Goal: Information Seeking & Learning: Check status

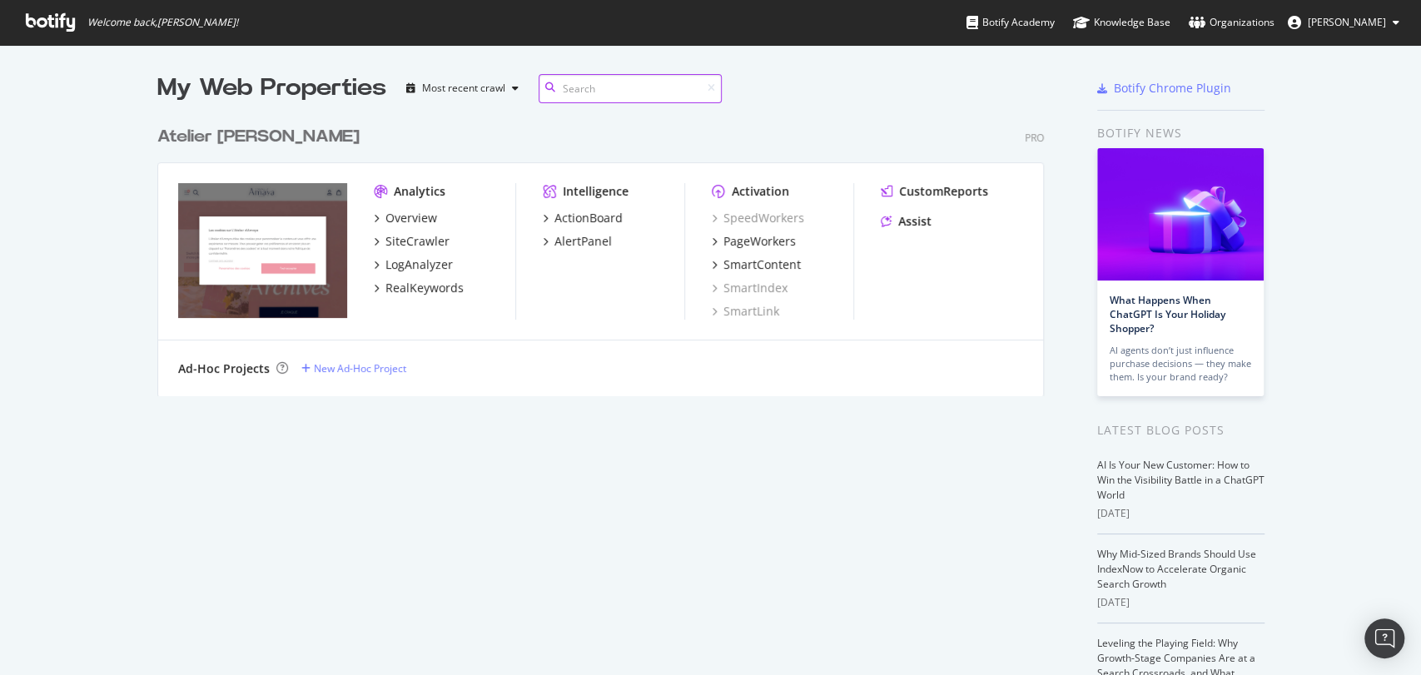
scroll to position [277, 886]
click at [393, 211] on div "Overview" at bounding box center [411, 218] width 52 height 17
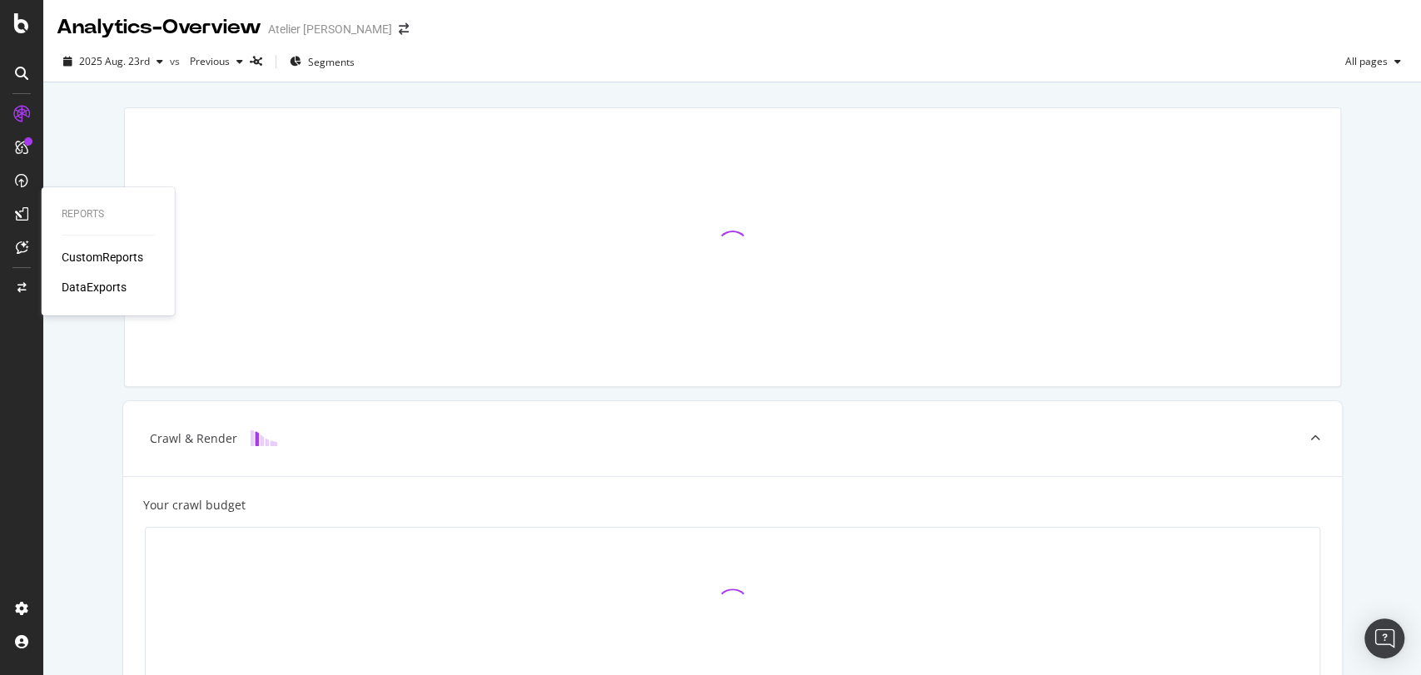
click at [66, 254] on div "CustomReports" at bounding box center [103, 257] width 82 height 17
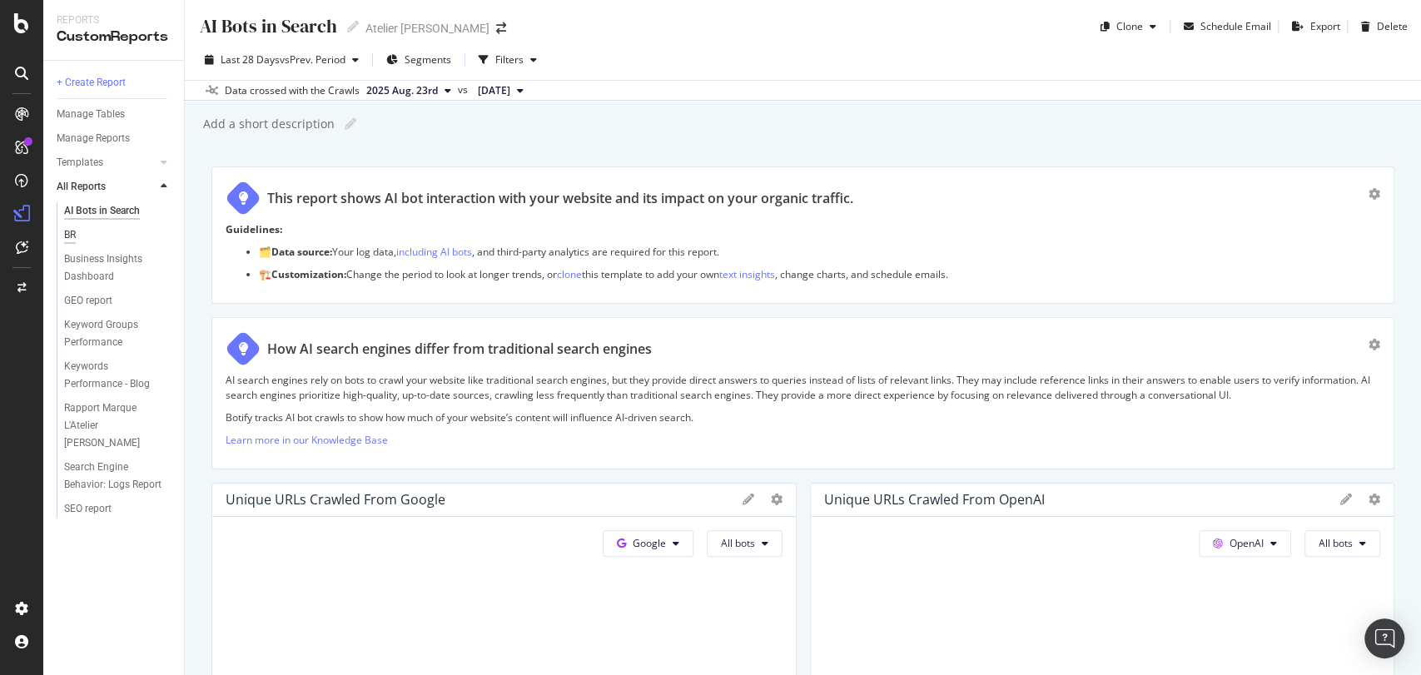
click at [73, 239] on div "BR" at bounding box center [70, 234] width 12 height 17
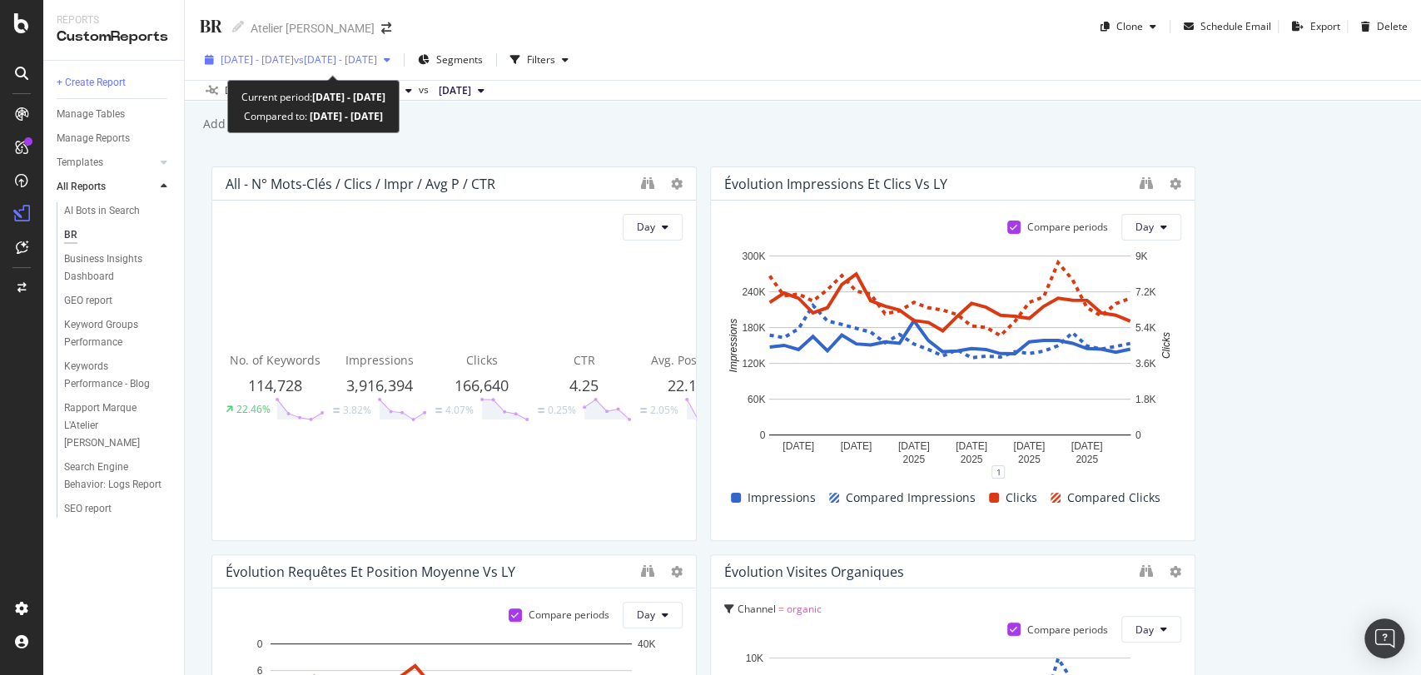
click at [294, 55] on span "[DATE] - [DATE]" at bounding box center [257, 59] width 73 height 14
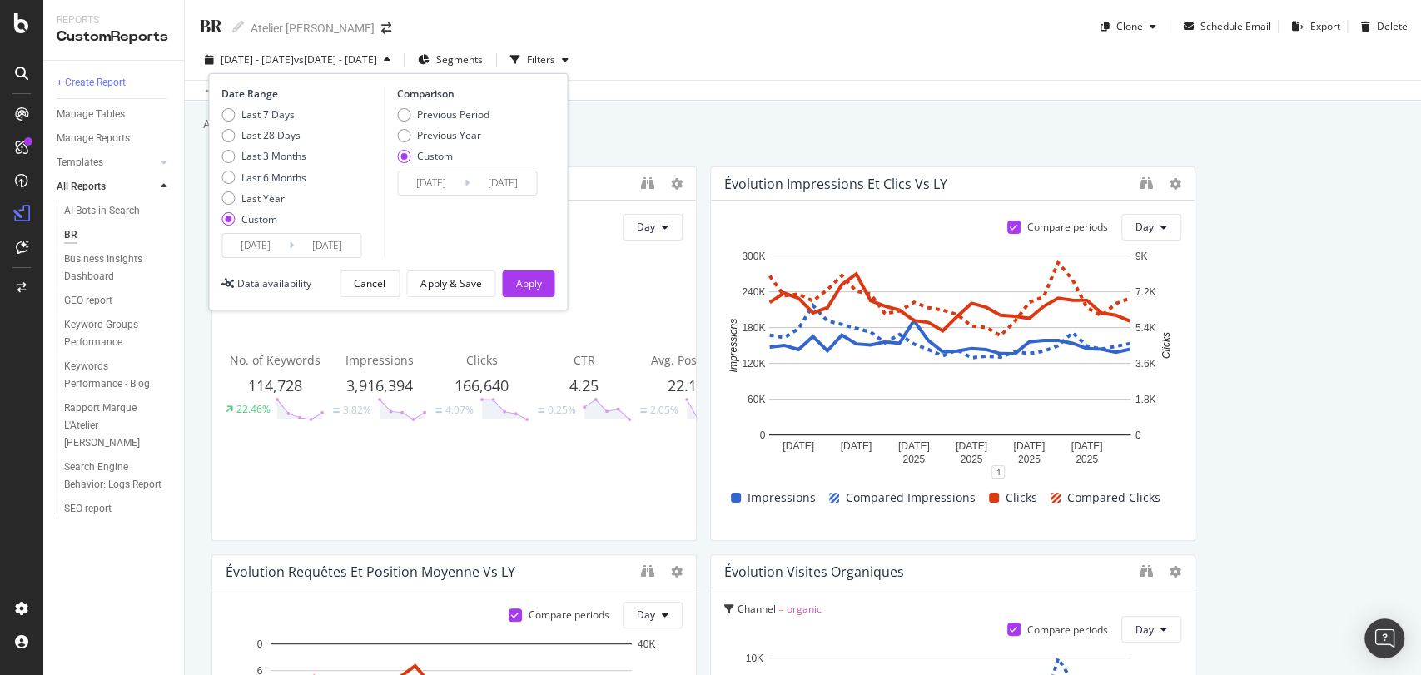
click at [240, 249] on input "[DATE]" at bounding box center [255, 245] width 67 height 23
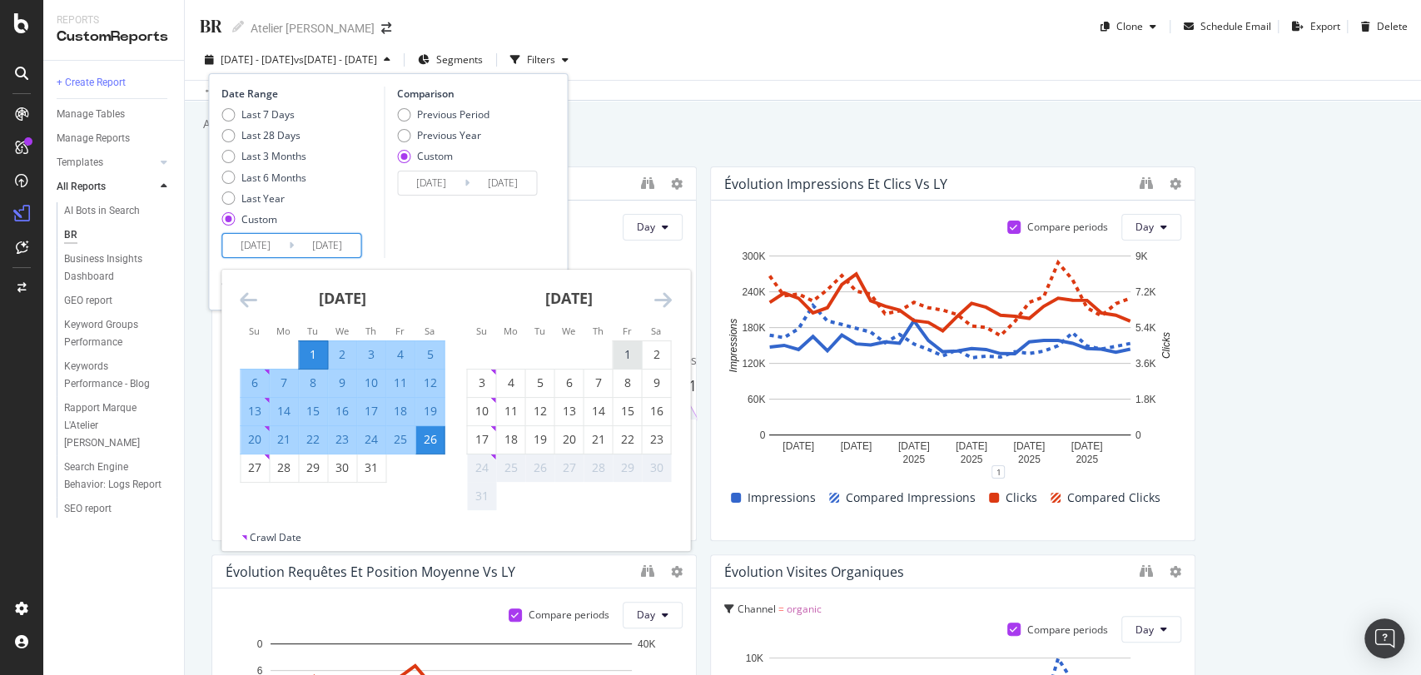
click at [626, 354] on div "1" at bounding box center [627, 354] width 28 height 17
type input "[DATE]"
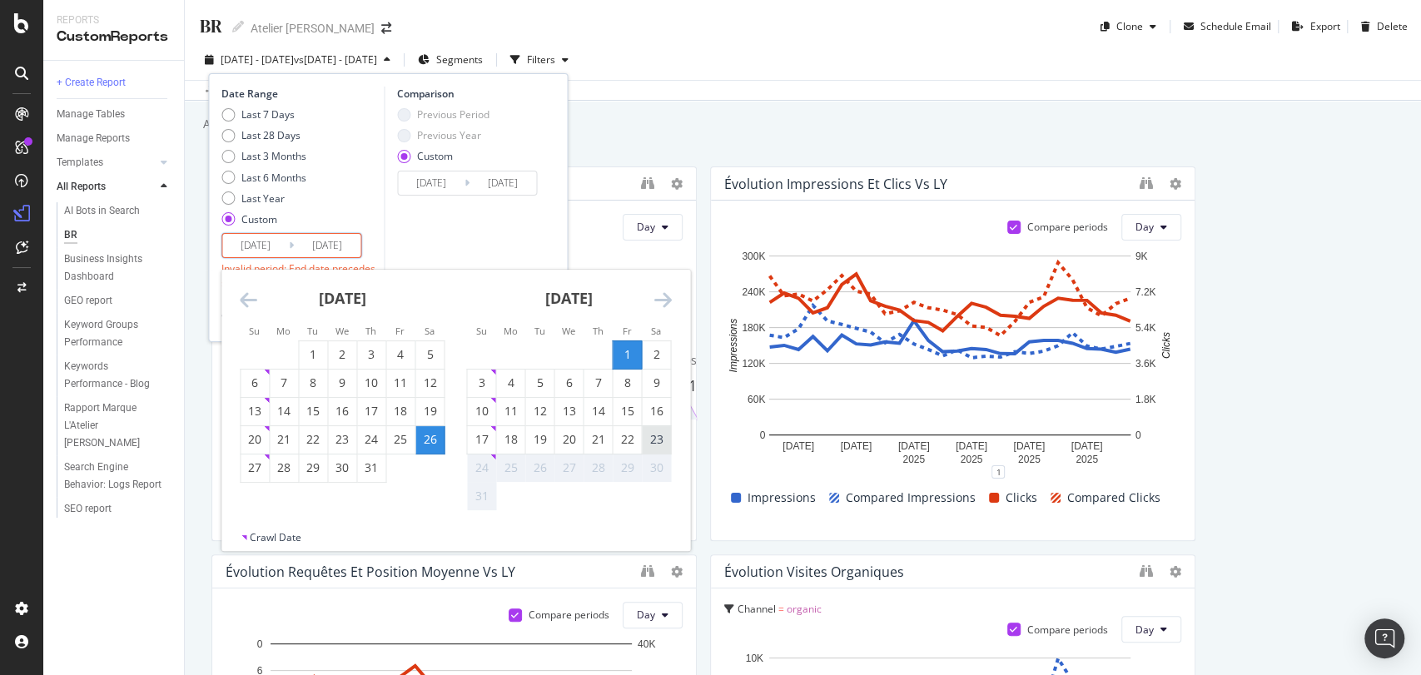
click at [651, 441] on div "23" at bounding box center [656, 439] width 28 height 17
type input "[DATE]"
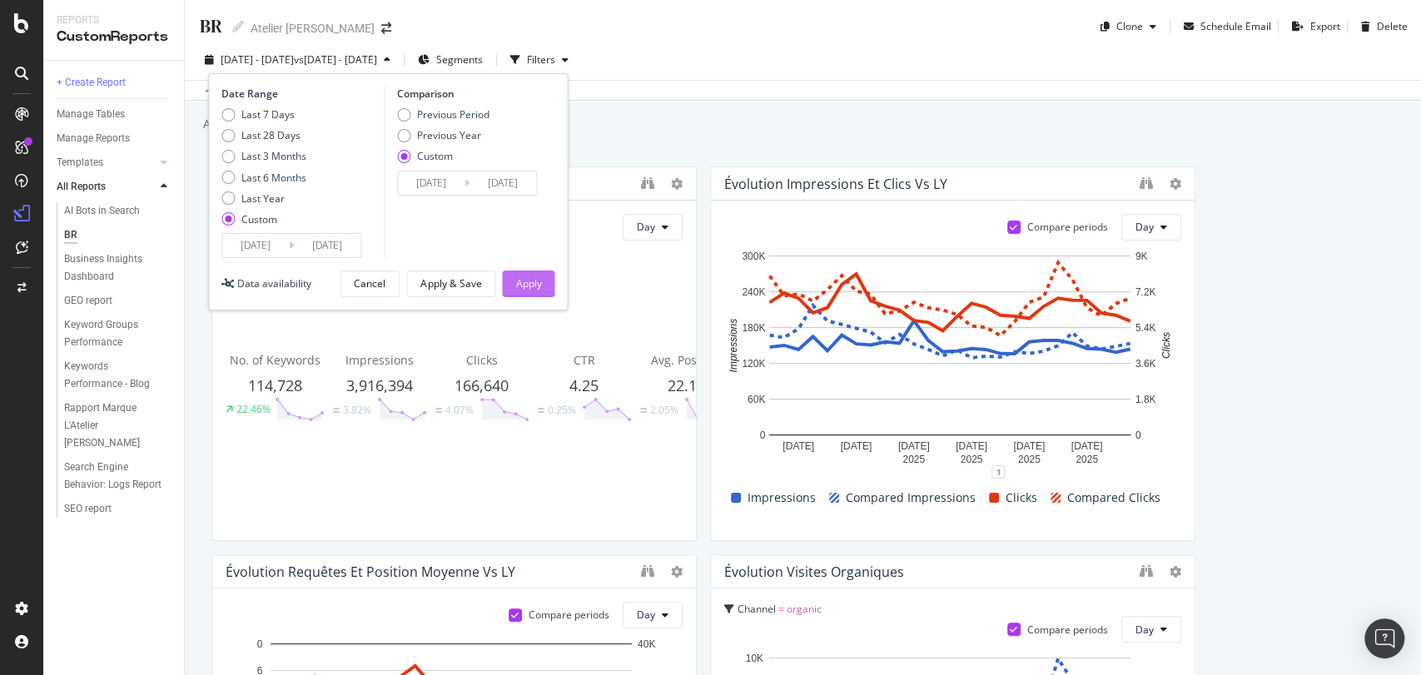
click at [532, 280] on div "Apply" at bounding box center [528, 283] width 26 height 14
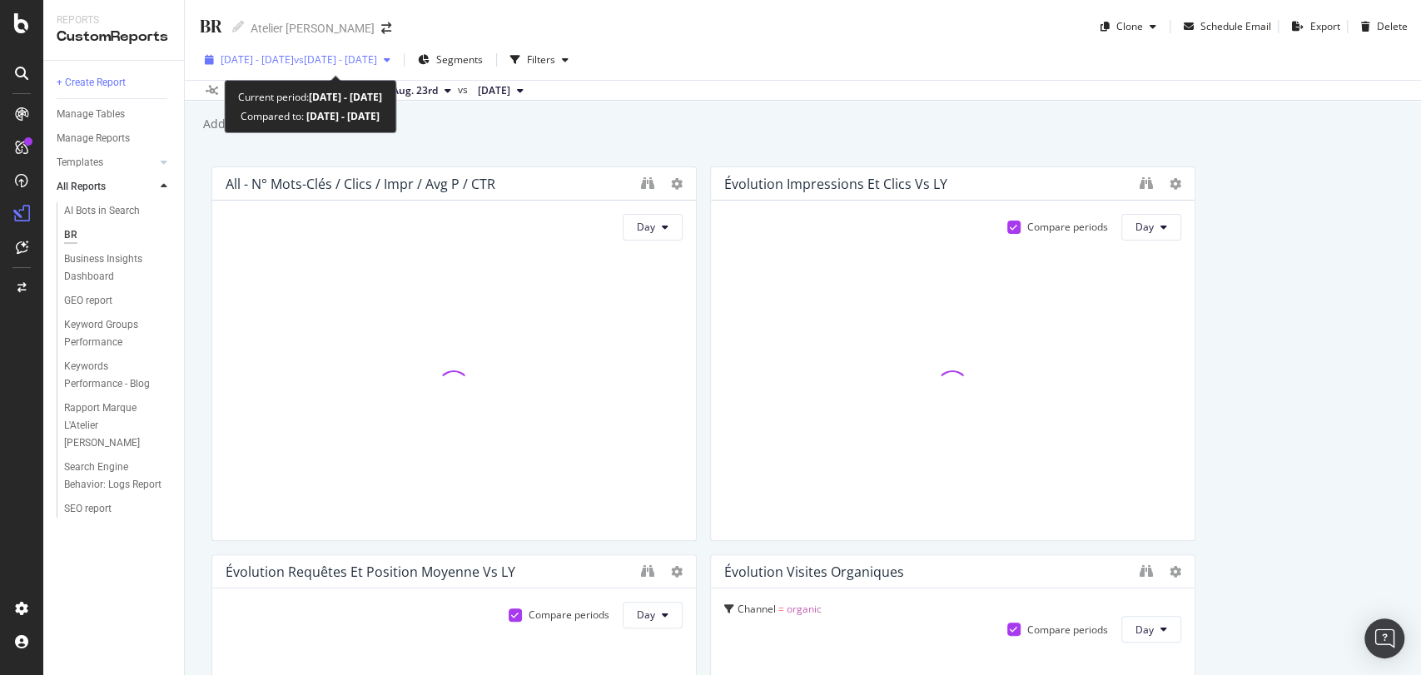
click at [294, 52] on span "[DATE] - [DATE]" at bounding box center [257, 59] width 73 height 14
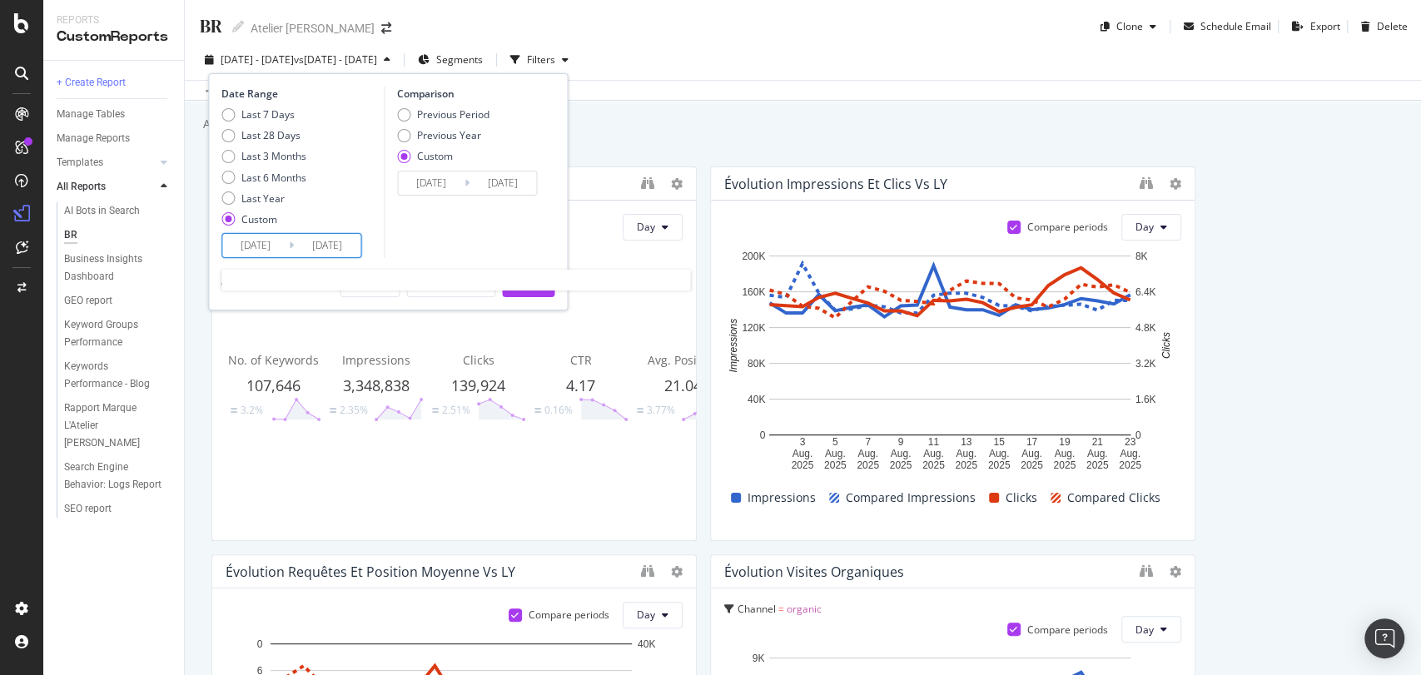
click at [313, 242] on input "[DATE]" at bounding box center [327, 245] width 67 height 23
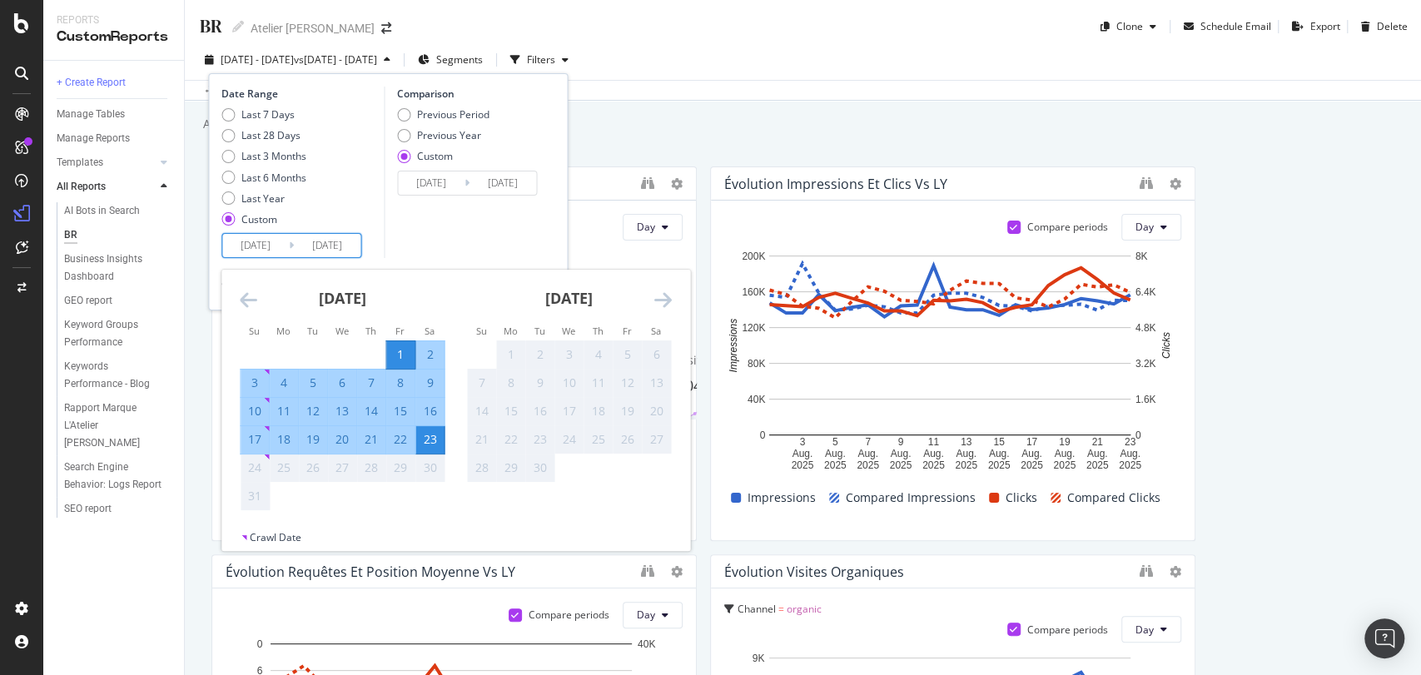
click at [750, 109] on div "BR BR Atelier [PERSON_NAME] Clone Schedule Email Export Delete [DATE] - [DATE] …" at bounding box center [803, 337] width 1236 height 675
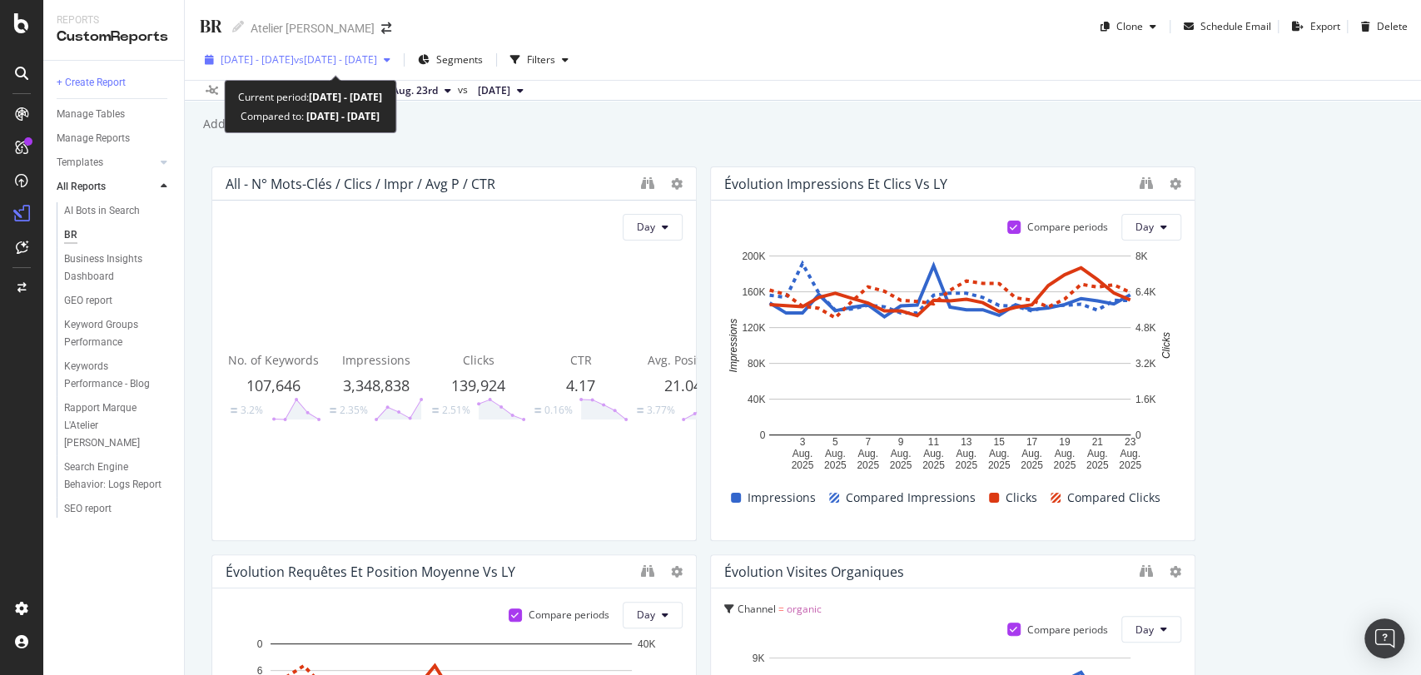
click at [335, 56] on span "vs [DATE] - [DATE]" at bounding box center [335, 59] width 83 height 14
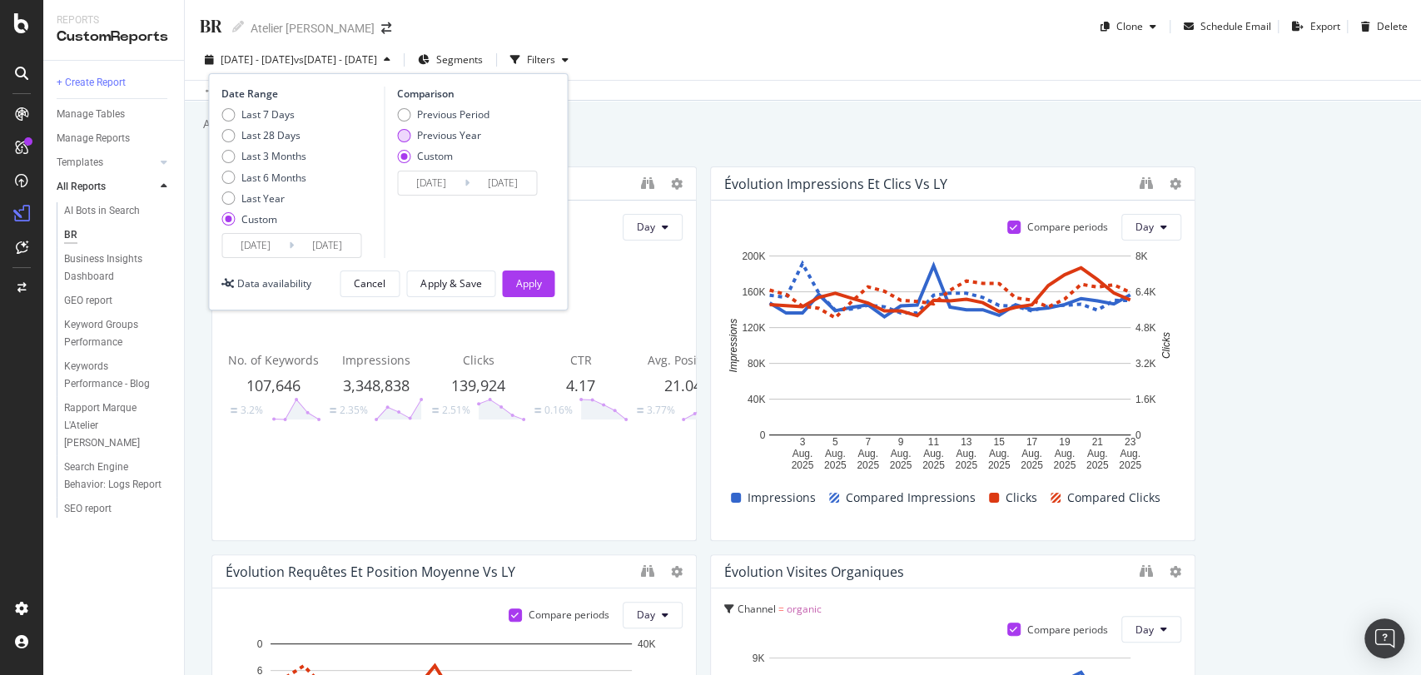
click at [427, 140] on div "Previous Year" at bounding box center [449, 135] width 64 height 14
type input "[DATE]"
click at [537, 292] on div "Apply" at bounding box center [528, 283] width 26 height 25
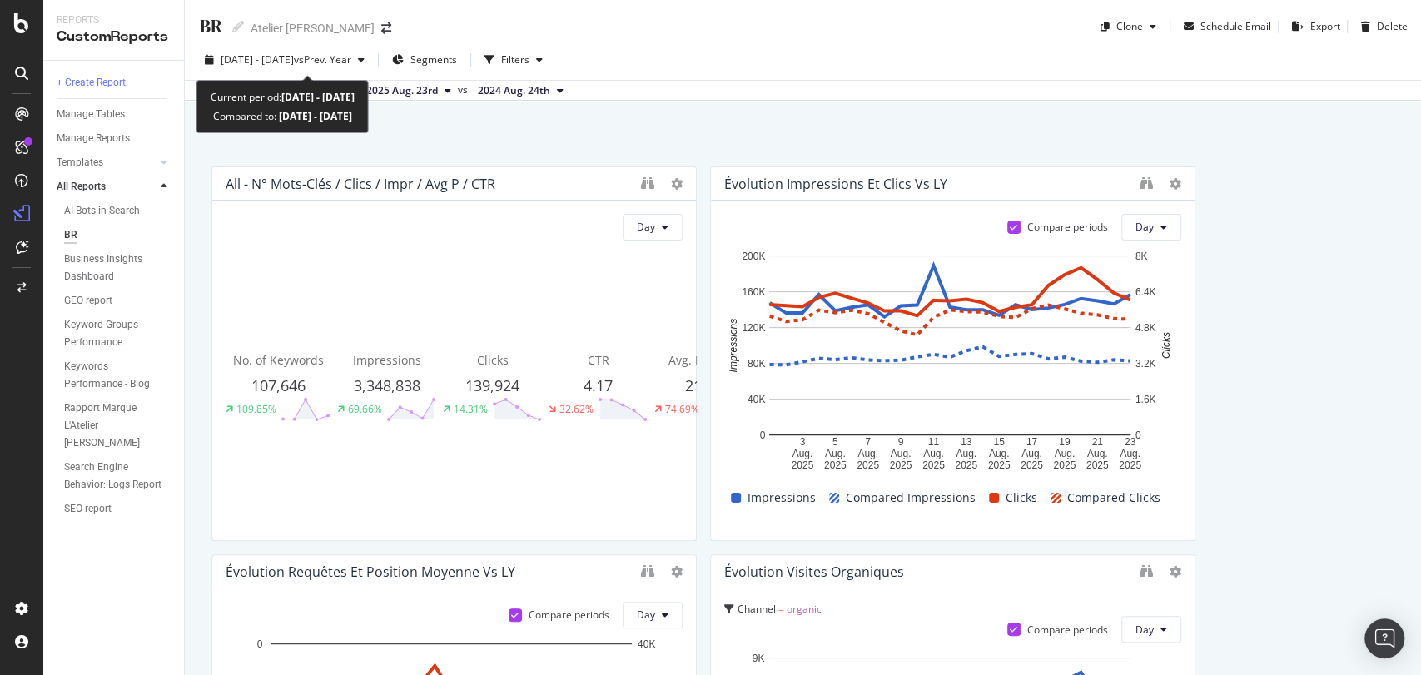
click at [356, 32] on div "BR BR Atelier [PERSON_NAME] Clone Schedule Email Export Delete" at bounding box center [803, 20] width 1236 height 40
click at [356, 42] on div "[DATE] - [DATE] vs Prev. Year Segments Filters Data crossed with the Crawls [DA…" at bounding box center [803, 70] width 1236 height 61
click at [351, 54] on span "vs Prev. Year" at bounding box center [322, 59] width 57 height 14
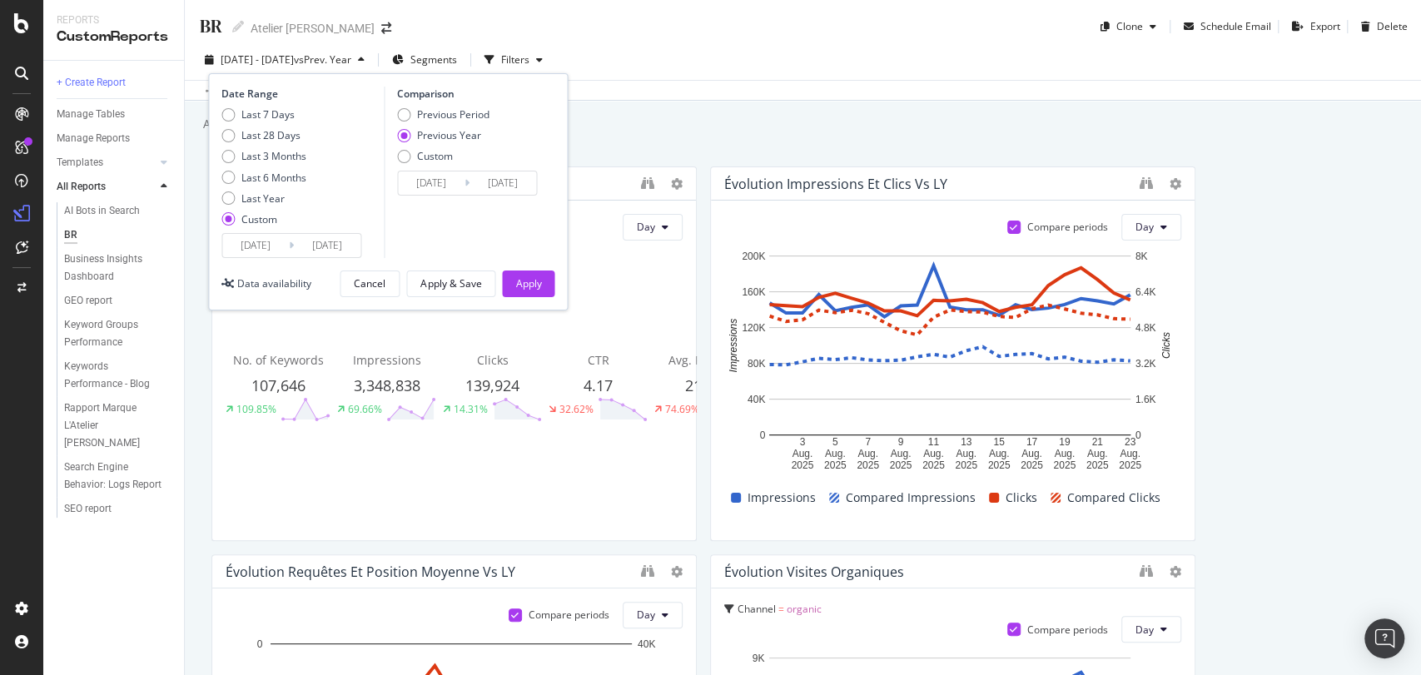
click at [414, 166] on div "Previous Period Previous Year Custom" at bounding box center [443, 138] width 92 height 62
click at [414, 160] on div "Custom" at bounding box center [443, 156] width 92 height 14
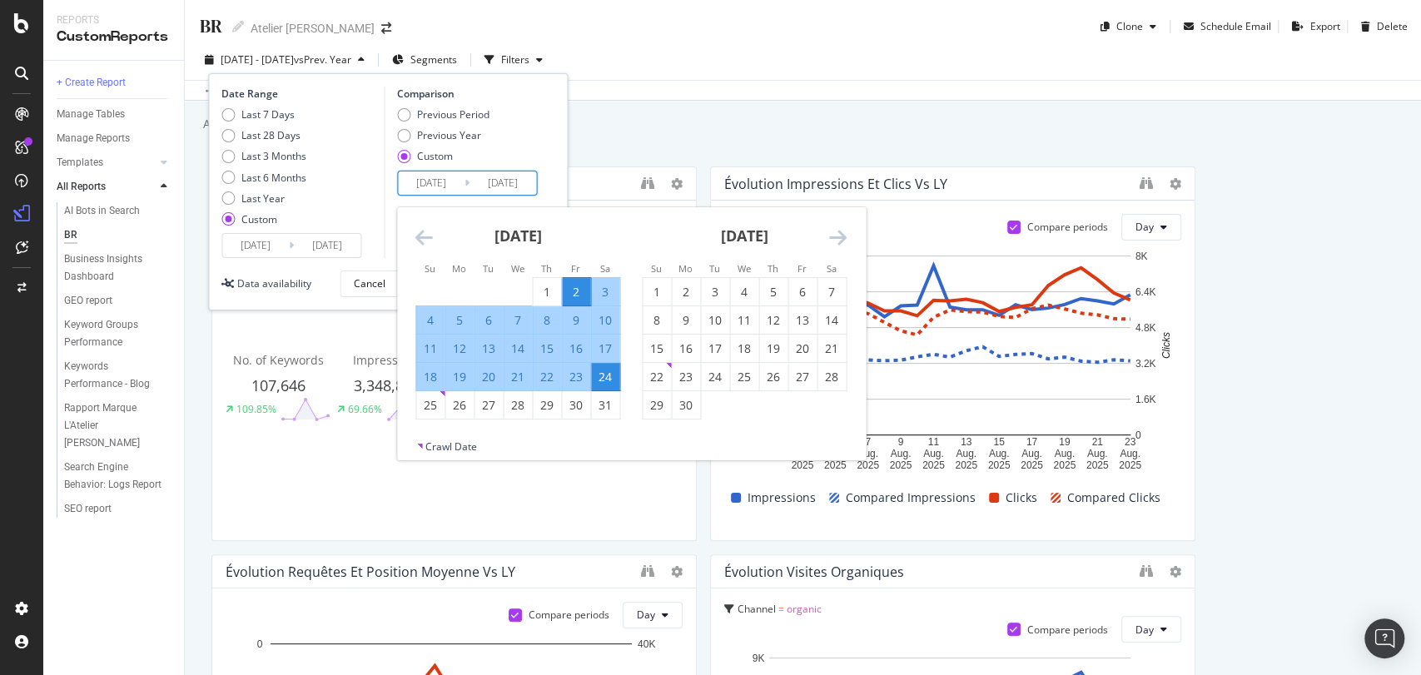
click at [439, 183] on input "[DATE]" at bounding box center [431, 182] width 67 height 23
click at [543, 288] on div "1" at bounding box center [547, 292] width 28 height 17
type input "[DATE]"
click at [575, 377] on div "23" at bounding box center [576, 377] width 28 height 17
type input "[DATE]"
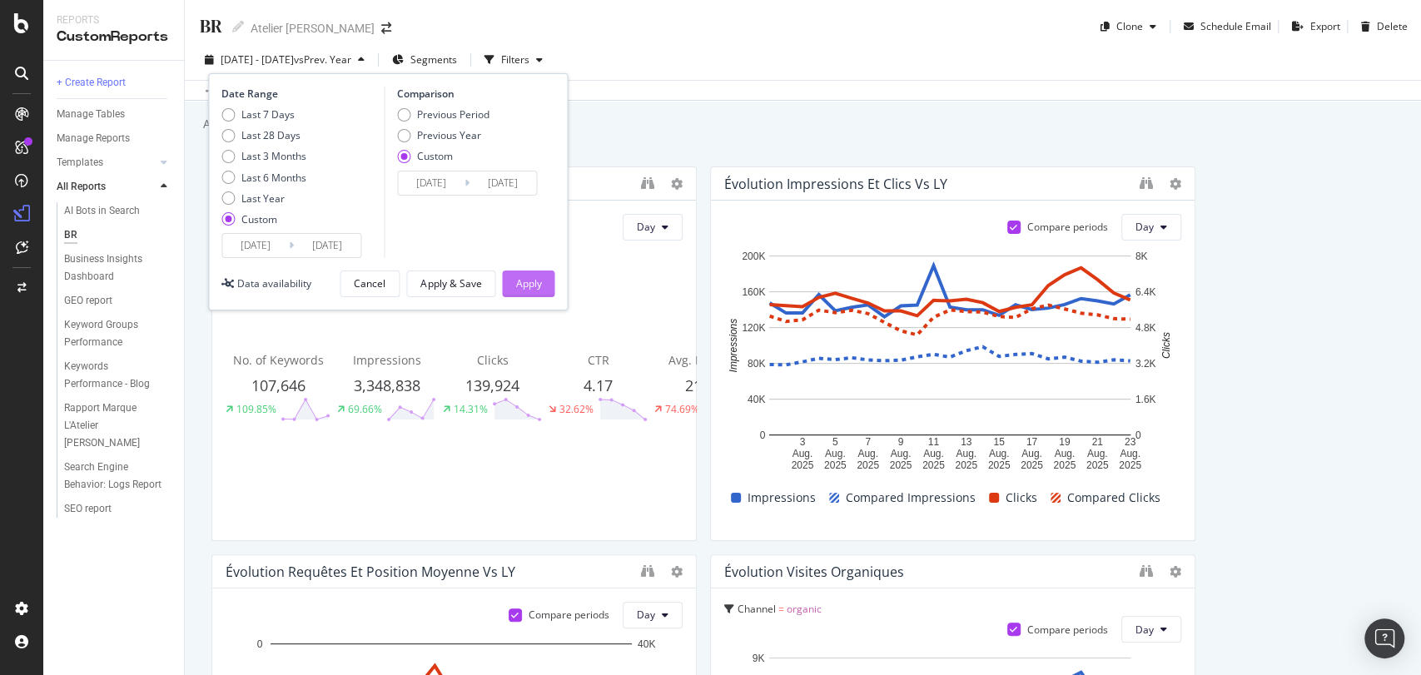
click at [542, 286] on button "Apply" at bounding box center [528, 284] width 52 height 27
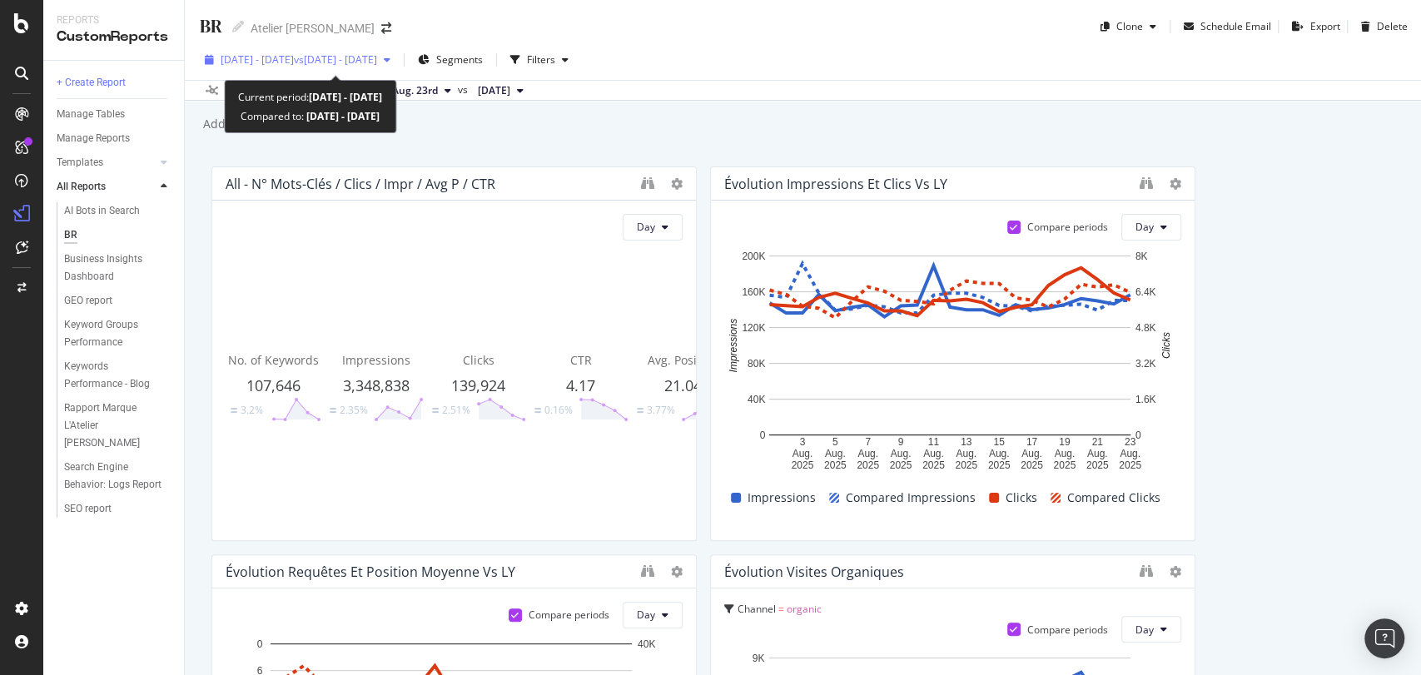
click at [333, 47] on div "[DATE] - [DATE] vs [DATE] - [DATE]" at bounding box center [297, 59] width 199 height 25
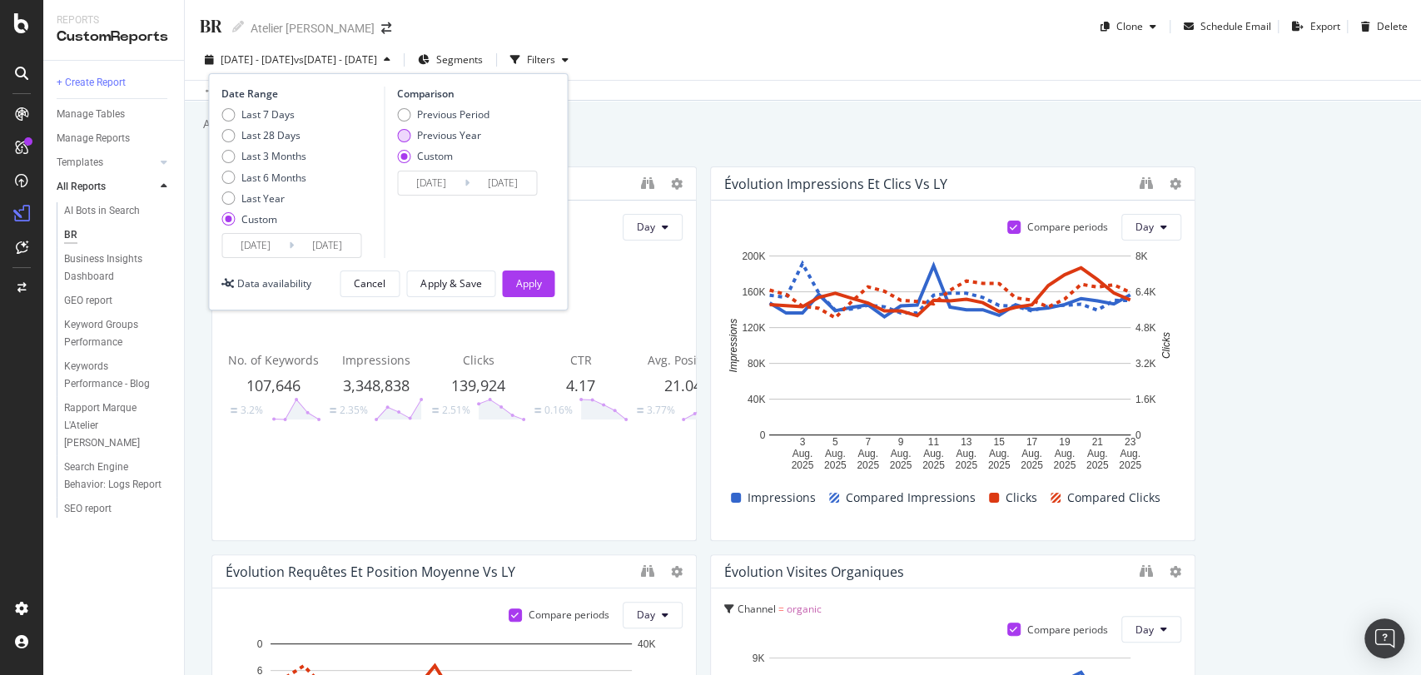
click at [437, 136] on div "Previous Year" at bounding box center [449, 135] width 64 height 14
type input "[DATE]"
click at [516, 276] on div "Apply" at bounding box center [528, 283] width 26 height 14
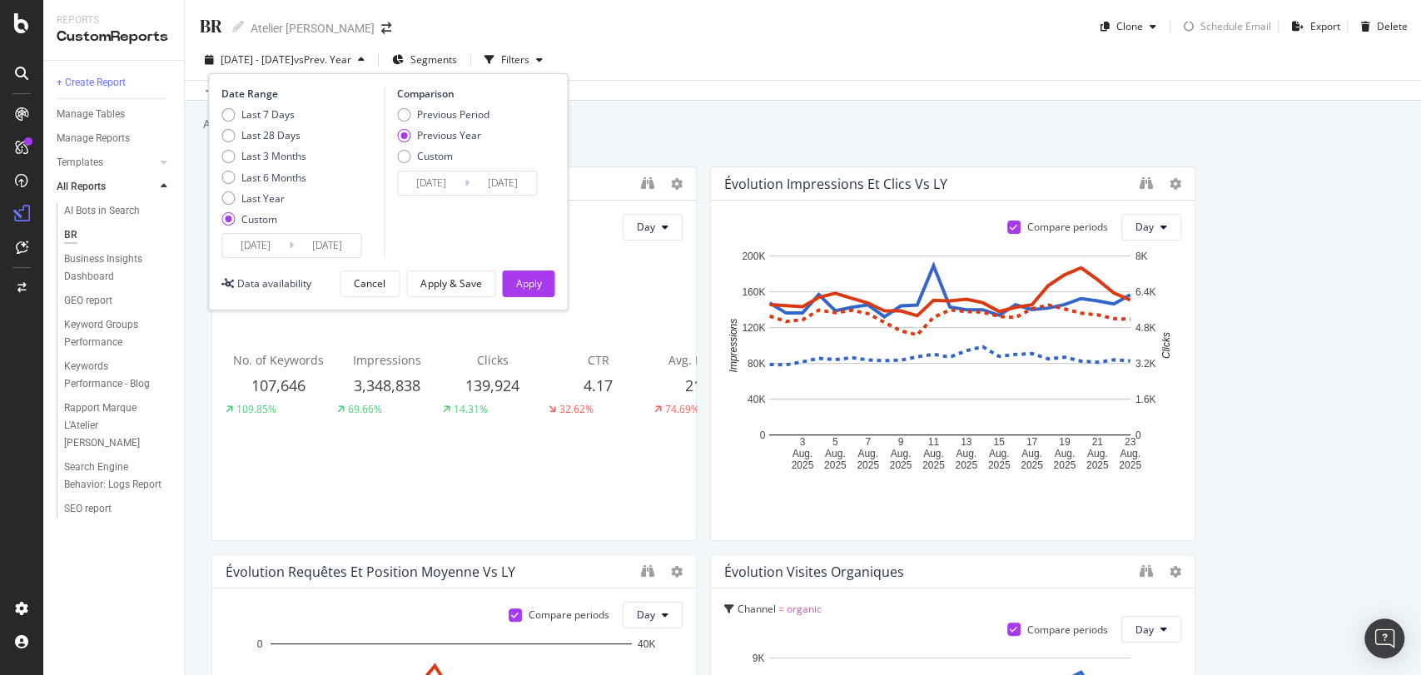
click at [351, 55] on span "vs Prev. Year" at bounding box center [322, 59] width 57 height 14
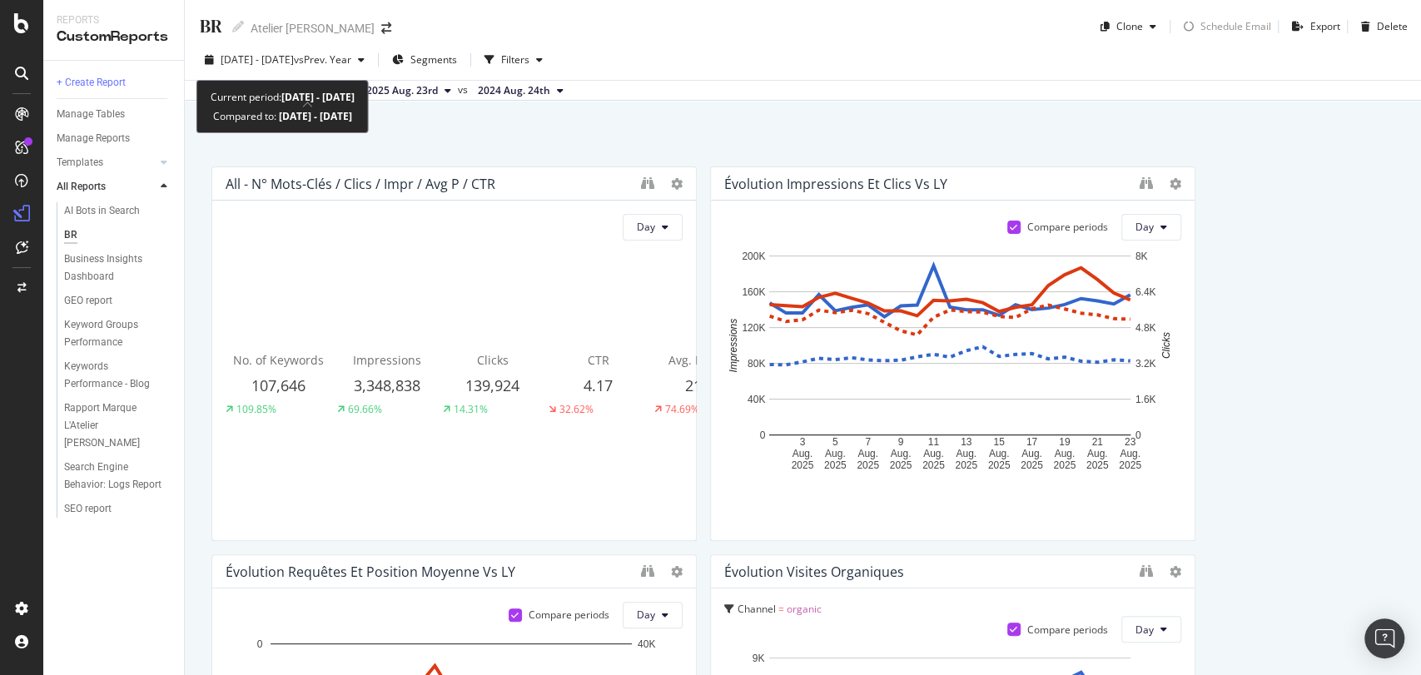
click at [351, 55] on span "vs Prev. Year" at bounding box center [322, 59] width 57 height 14
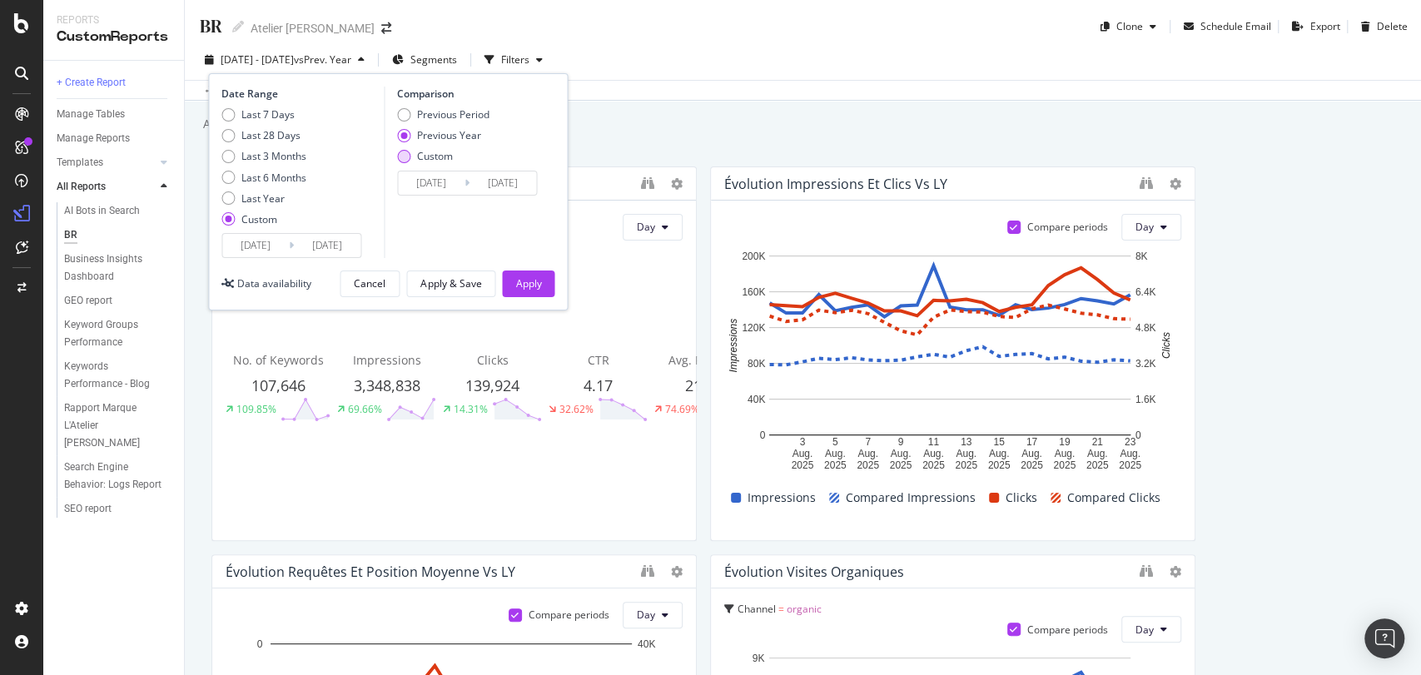
click at [418, 153] on div "Custom" at bounding box center [435, 156] width 36 height 14
click at [431, 187] on input "[DATE]" at bounding box center [431, 182] width 67 height 23
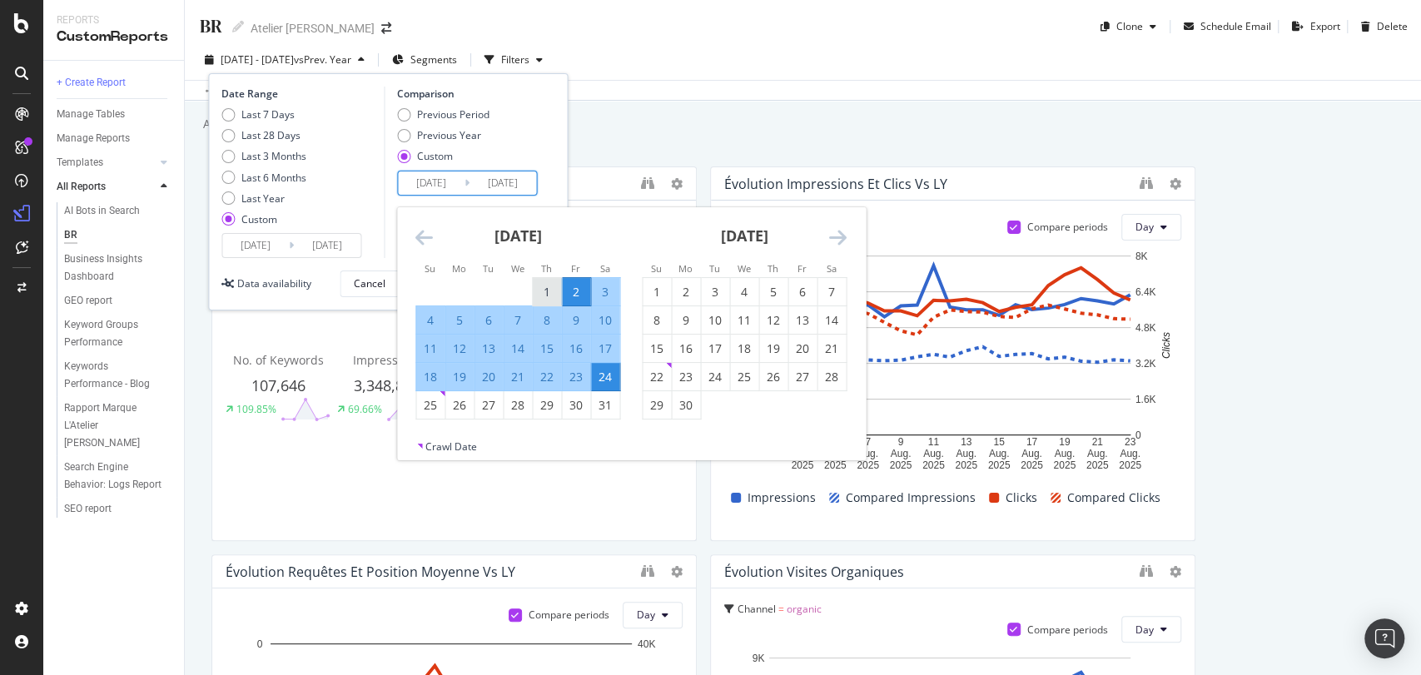
click at [543, 290] on div "1" at bounding box center [547, 292] width 28 height 17
type input "[DATE]"
click at [571, 375] on div "23" at bounding box center [576, 377] width 28 height 17
type input "[DATE]"
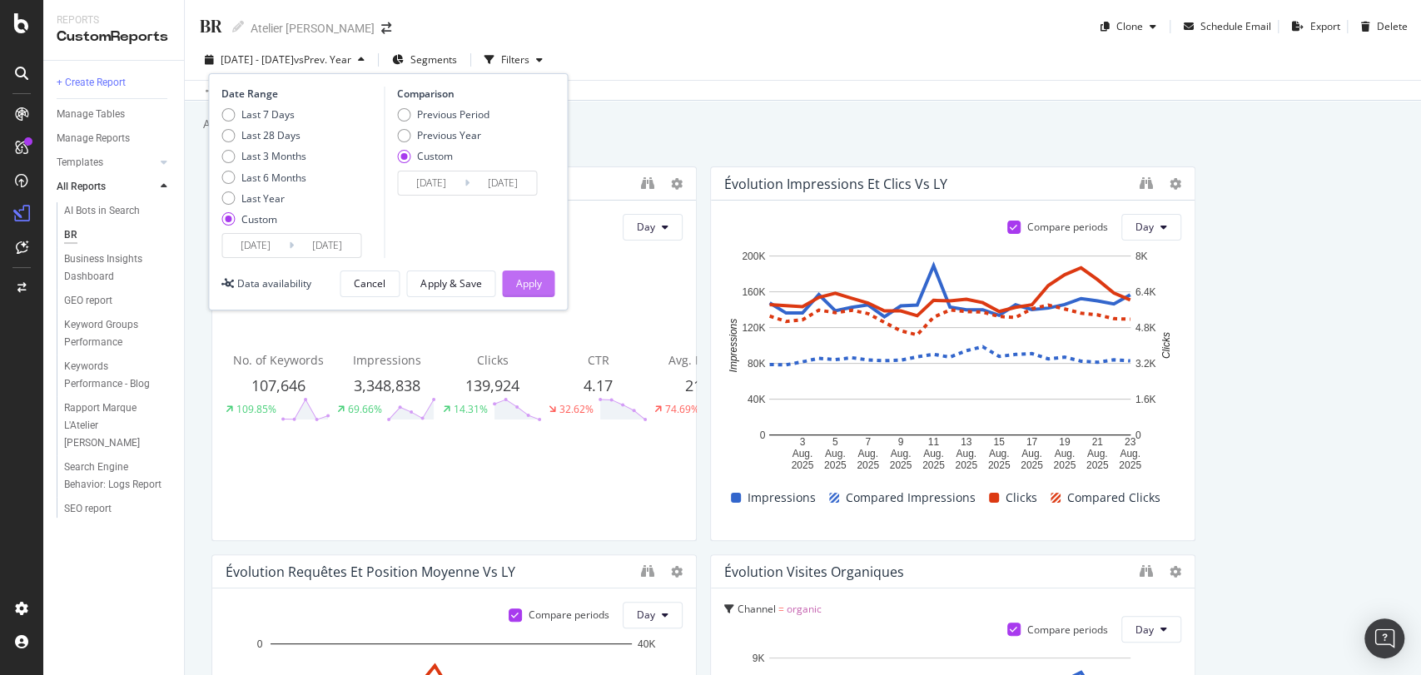
click at [505, 278] on button "Apply" at bounding box center [528, 284] width 52 height 27
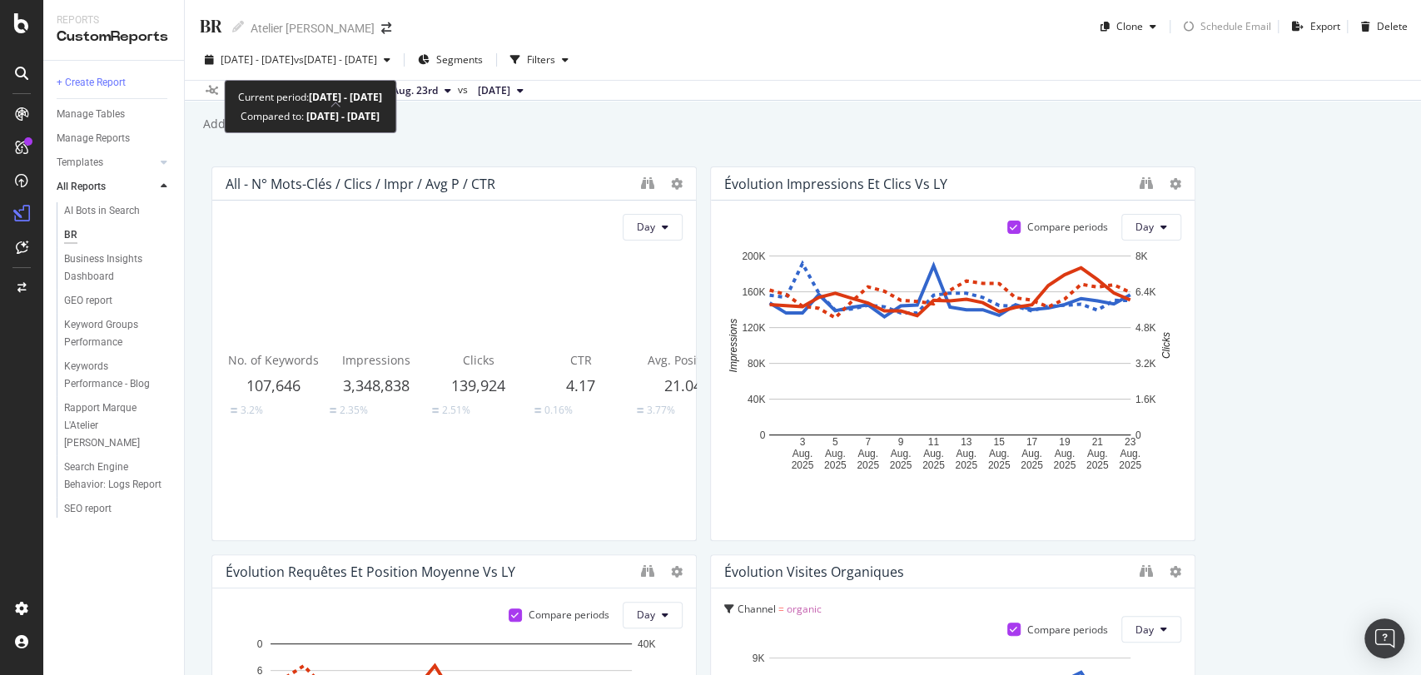
click at [340, 62] on span "vs [DATE] - [DATE]" at bounding box center [335, 59] width 83 height 14
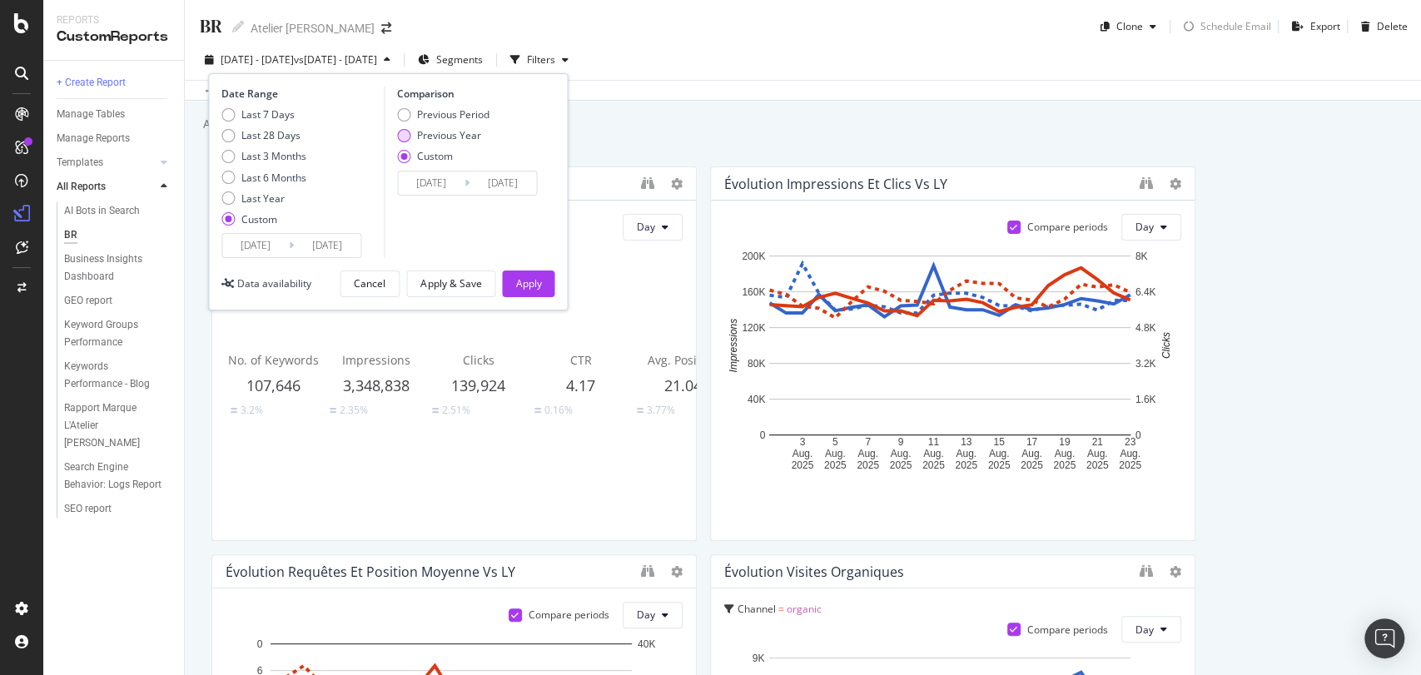
type input "[DATE]"
click at [440, 136] on div "Previous Year" at bounding box center [449, 135] width 64 height 14
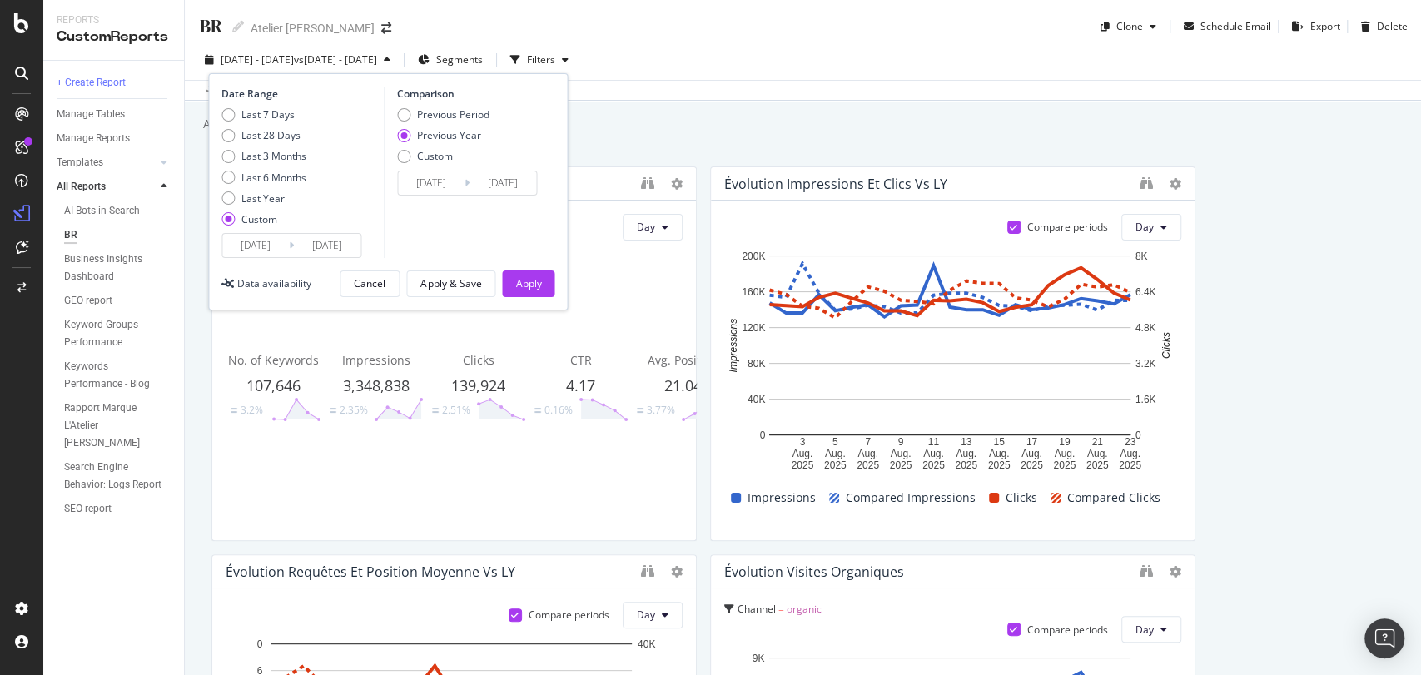
type input "[DATE]"
click at [519, 277] on div "Apply" at bounding box center [528, 283] width 26 height 14
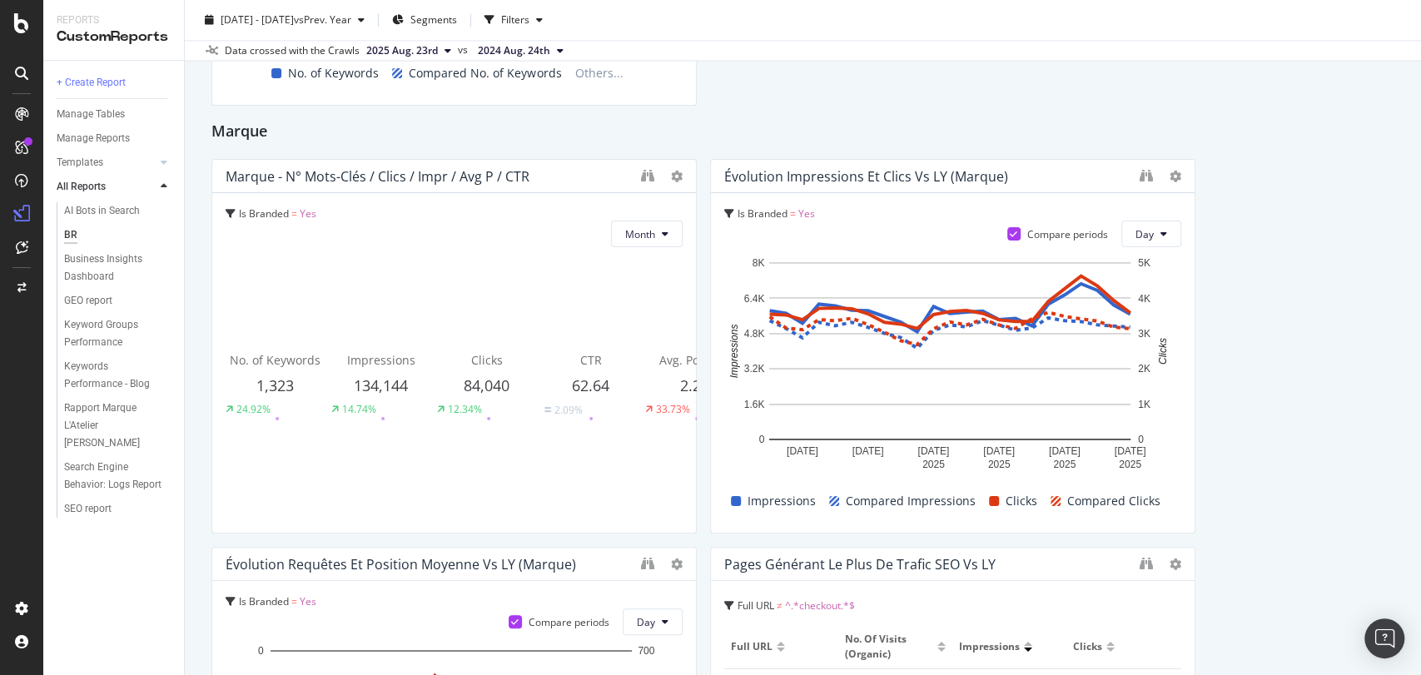
scroll to position [1757, 0]
